Goal: Information Seeking & Learning: Stay updated

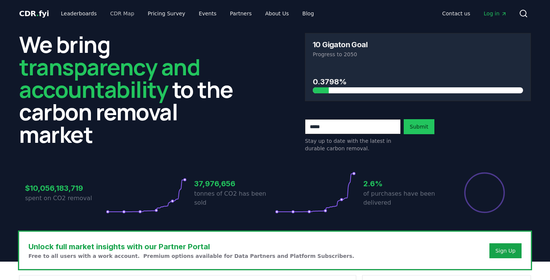
click at [114, 16] on link "CDR Map" at bounding box center [122, 13] width 36 height 13
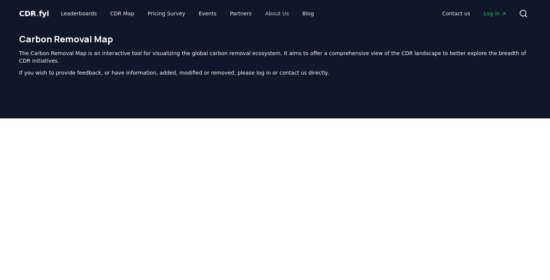
click at [275, 14] on link "About Us" at bounding box center [277, 13] width 36 height 13
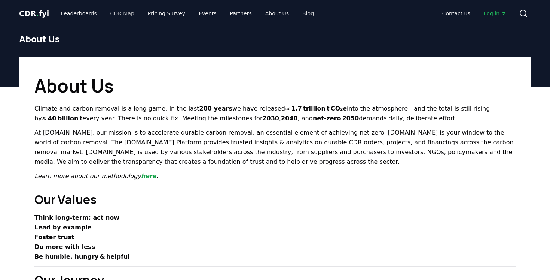
click at [115, 13] on link "CDR Map" at bounding box center [122, 13] width 36 height 13
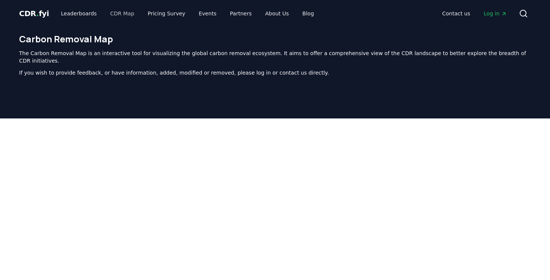
click at [118, 15] on link "CDR Map" at bounding box center [122, 13] width 36 height 13
click at [120, 13] on link "CDR Map" at bounding box center [122, 13] width 36 height 13
click at [300, 13] on link "Blog" at bounding box center [308, 13] width 24 height 13
click at [232, 10] on link "Partners" at bounding box center [241, 13] width 34 height 13
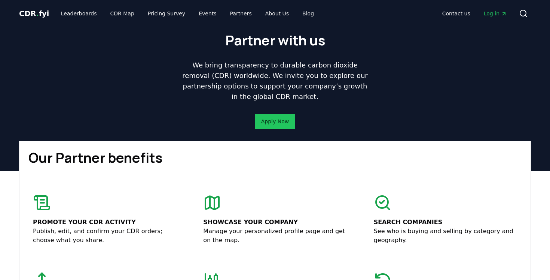
click at [174, 22] on div "CDR . fyi Leaderboards CDR Map Pricing Survey Events Partners About Us Blog Con…" at bounding box center [275, 13] width 512 height 27
click at [206, 9] on link "Events" at bounding box center [208, 13] width 30 height 13
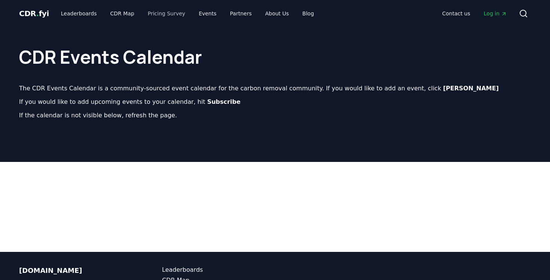
click at [162, 12] on link "Pricing Survey" at bounding box center [166, 13] width 49 height 13
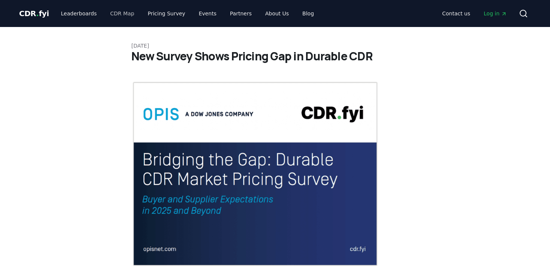
click at [123, 10] on link "CDR Map" at bounding box center [122, 13] width 36 height 13
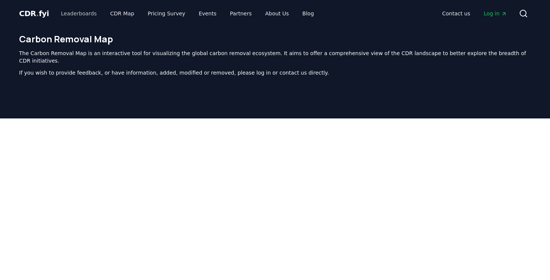
click at [67, 16] on link "Leaderboards" at bounding box center [79, 13] width 48 height 13
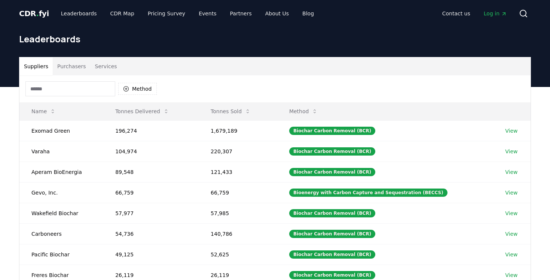
click at [38, 12] on span "CDR . fyi" at bounding box center [34, 13] width 30 height 9
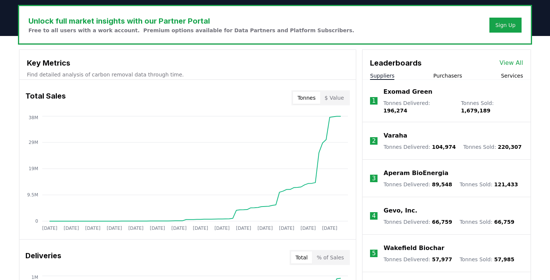
scroll to position [225, 0]
click at [508, 64] on link "View All" at bounding box center [512, 62] width 24 height 9
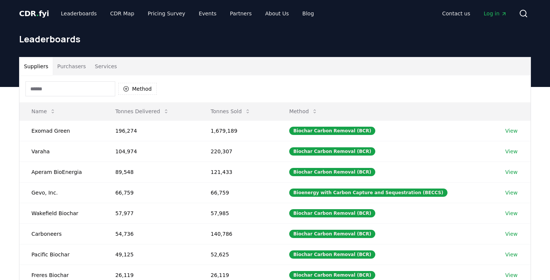
click at [104, 64] on button "Services" at bounding box center [106, 66] width 31 height 18
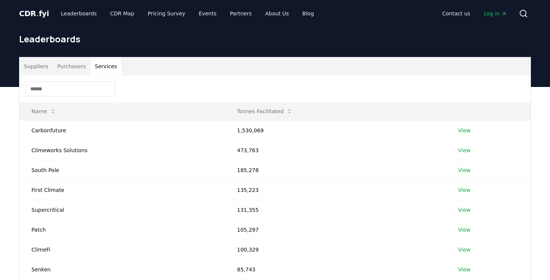
click at [74, 65] on button "Purchasers" at bounding box center [72, 66] width 38 height 18
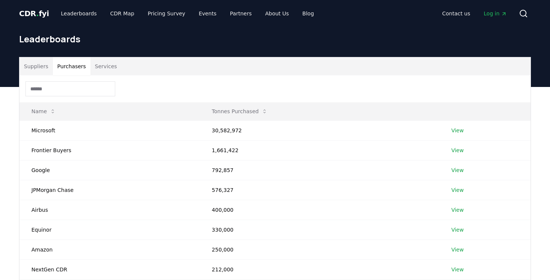
click at [42, 67] on button "Suppliers" at bounding box center [35, 66] width 33 height 18
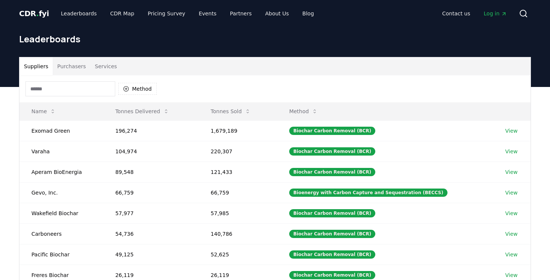
click at [138, 66] on div "Suppliers Purchasers Services" at bounding box center [274, 66] width 511 height 18
click at [115, 62] on button "Services" at bounding box center [106, 66] width 31 height 18
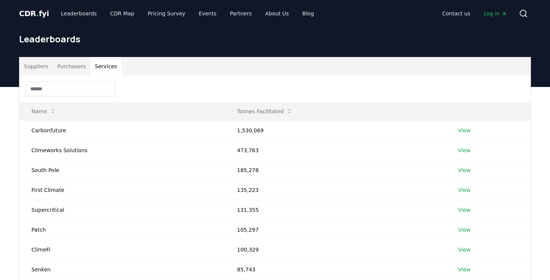
click at [32, 68] on button "Suppliers" at bounding box center [35, 66] width 33 height 18
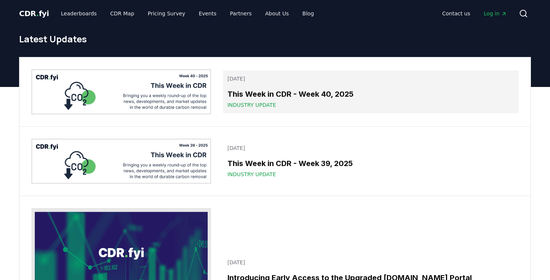
click at [244, 90] on h3 "This Week in CDR - Week 40, 2025" at bounding box center [371, 93] width 287 height 11
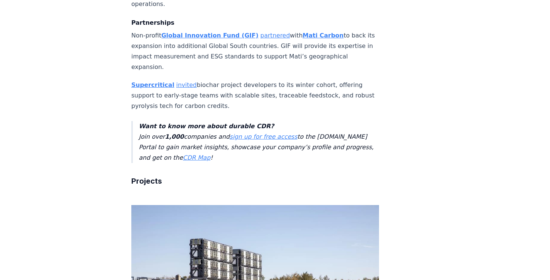
scroll to position [906, 0]
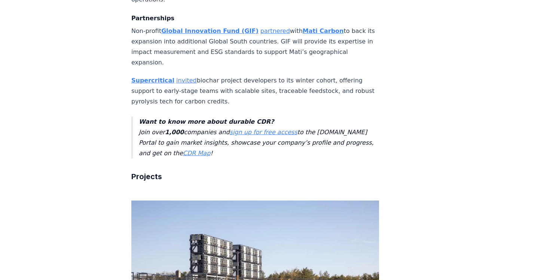
drag, startPoint x: 538, startPoint y: 228, endPoint x: 134, endPoint y: 167, distance: 408.8
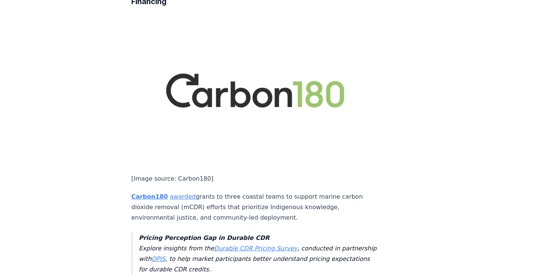
scroll to position [1765, 0]
